Goal: Information Seeking & Learning: Learn about a topic

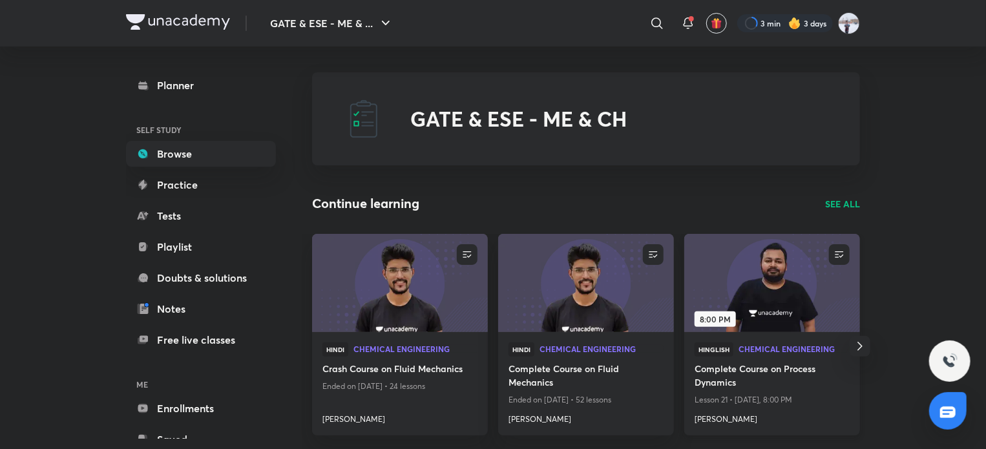
click at [769, 269] on img at bounding box center [772, 283] width 179 height 100
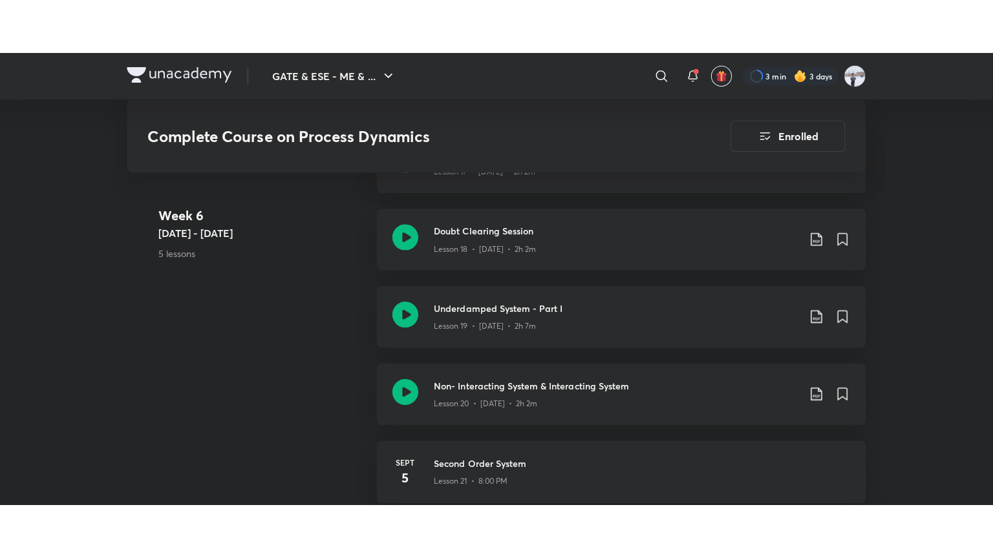
scroll to position [2327, 0]
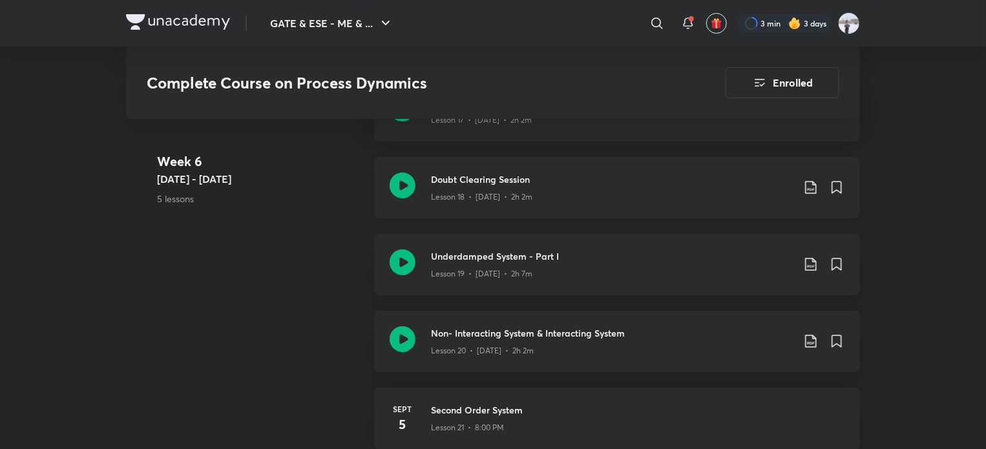
click at [465, 175] on h3 "Doubt Clearing Session" at bounding box center [612, 180] width 362 height 14
